Goal: Information Seeking & Learning: Understand process/instructions

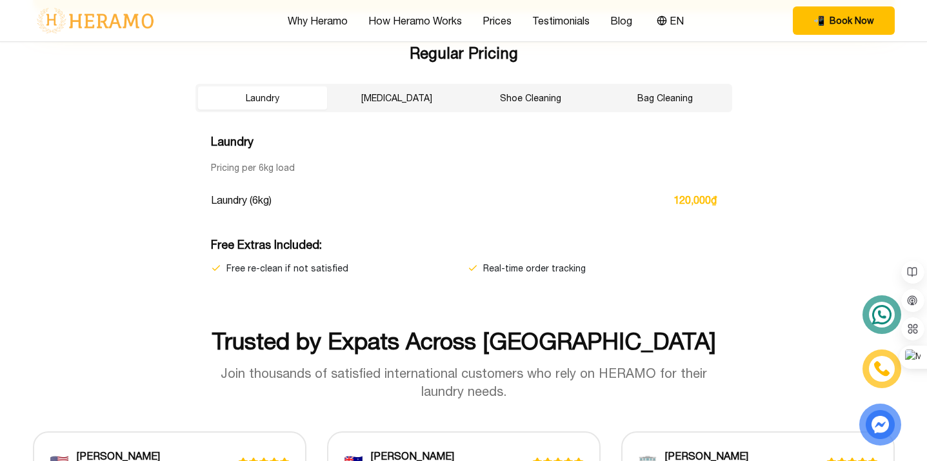
scroll to position [2215, 0]
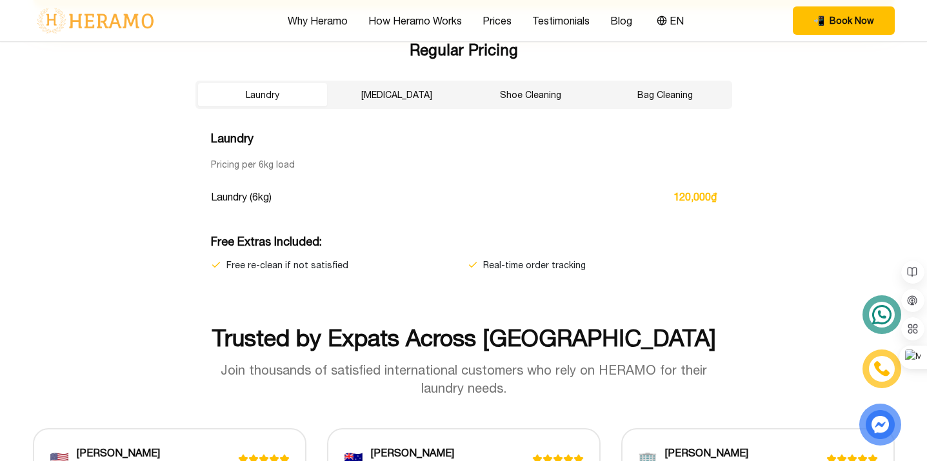
click at [405, 94] on button "Dry Cleaning" at bounding box center [396, 94] width 129 height 23
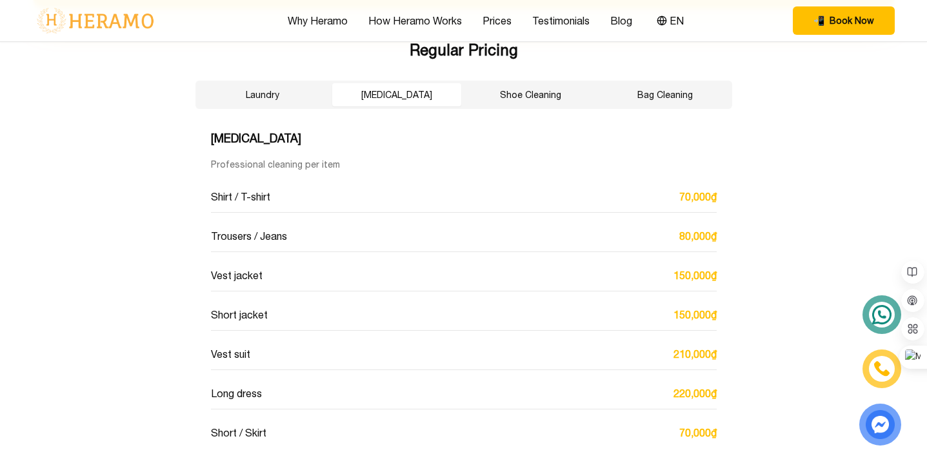
click at [525, 97] on button "Shoe Cleaning" at bounding box center [531, 94] width 129 height 23
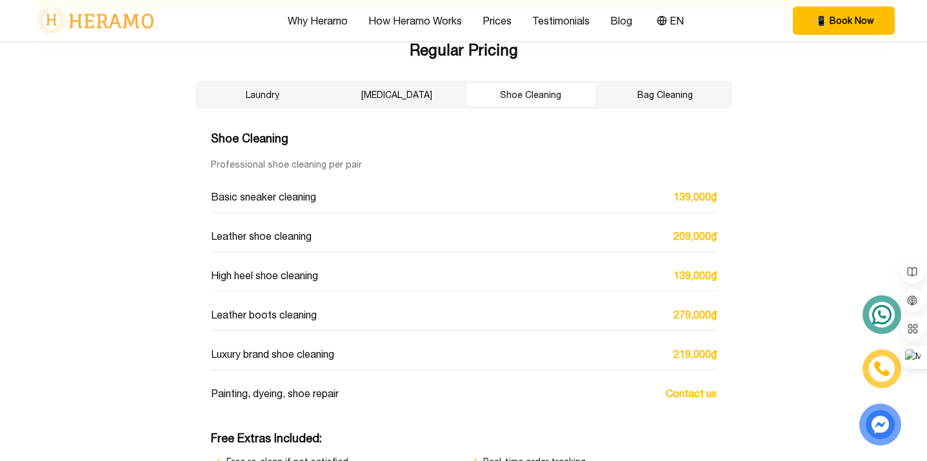
click at [649, 97] on button "Bag Cleaning" at bounding box center [665, 94] width 129 height 23
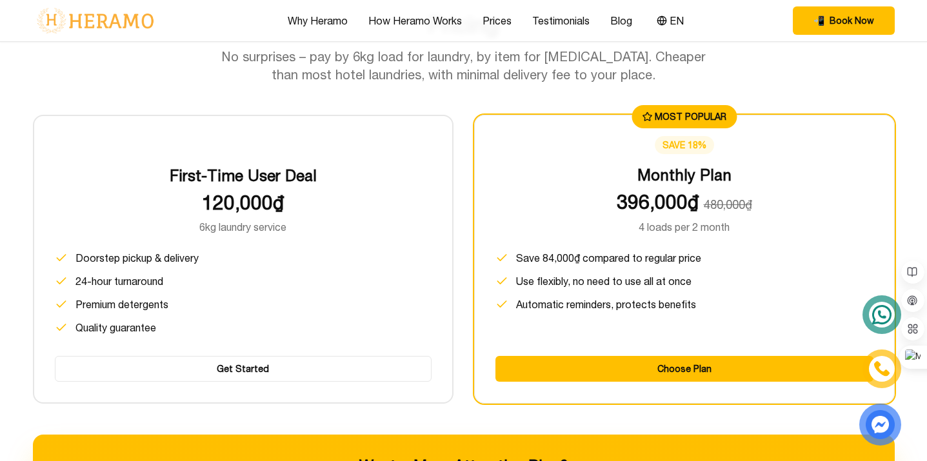
scroll to position [1656, 0]
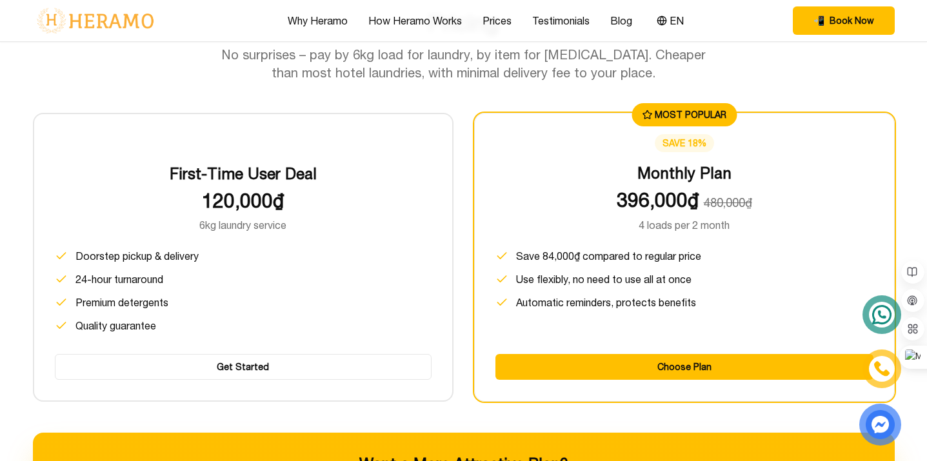
click at [757, 70] on div "Pricing No surprises – pay by 6kg load for laundry, by item for dry cleaning. C…" at bounding box center [464, 46] width 862 height 72
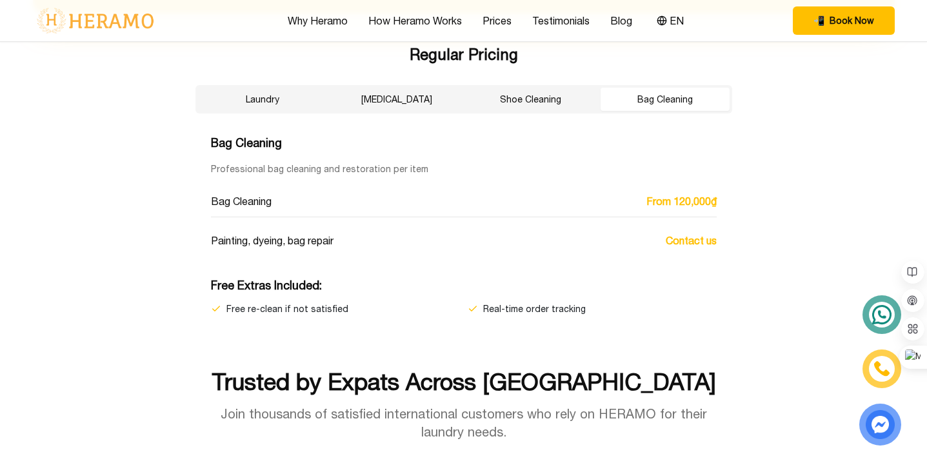
scroll to position [2211, 0]
click at [260, 97] on button "Laundry" at bounding box center [262, 98] width 129 height 23
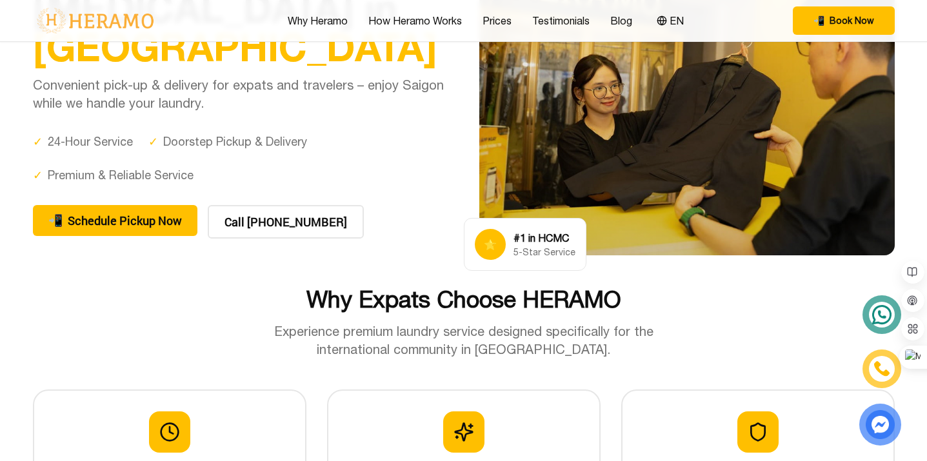
scroll to position [0, 0]
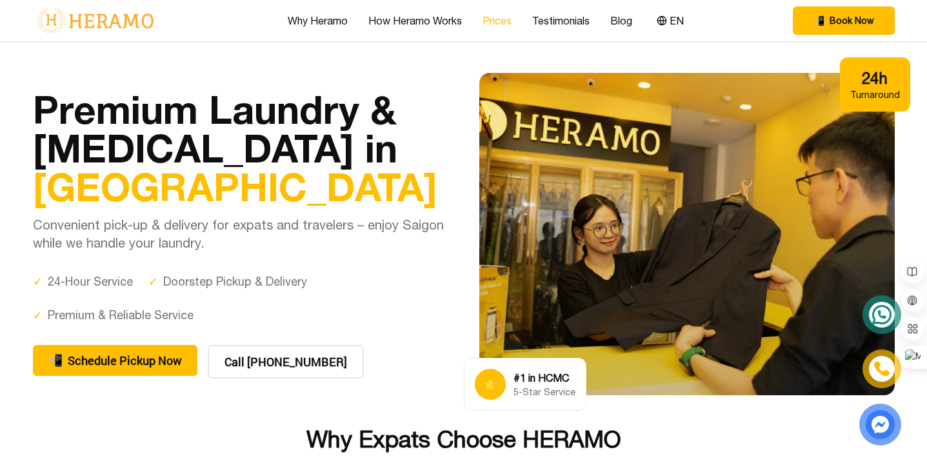
click at [498, 23] on link "Prices" at bounding box center [497, 20] width 29 height 15
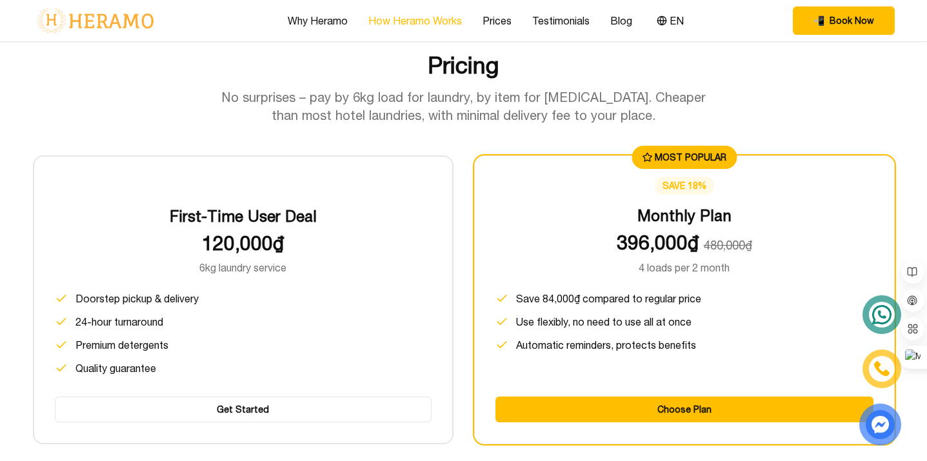
click at [416, 20] on link "How Heramo Works" at bounding box center [416, 20] width 94 height 15
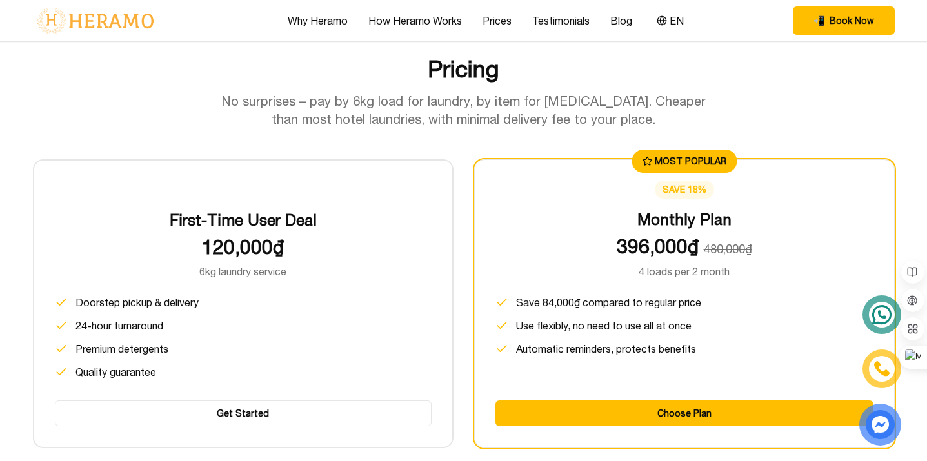
scroll to position [1611, 0]
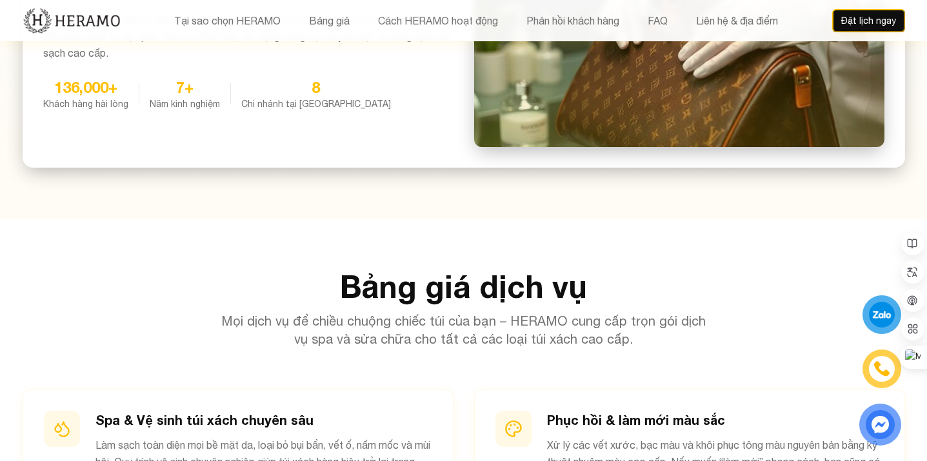
scroll to position [1003, 0]
